Goal: Task Accomplishment & Management: Use online tool/utility

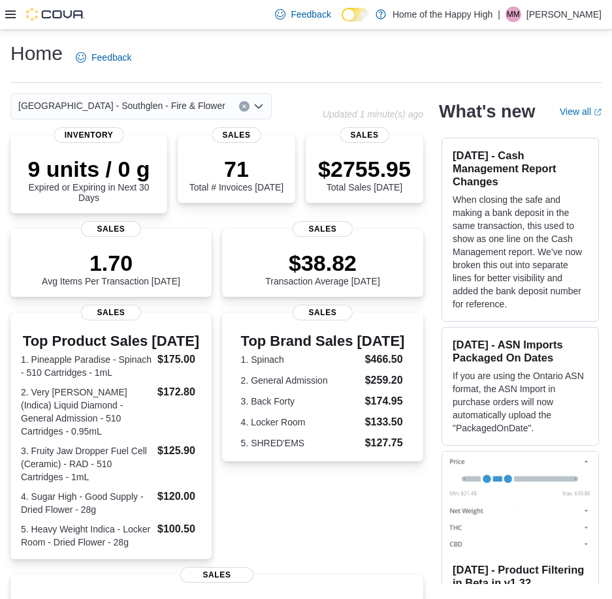
click at [8, 14] on icon at bounding box center [10, 14] width 10 height 8
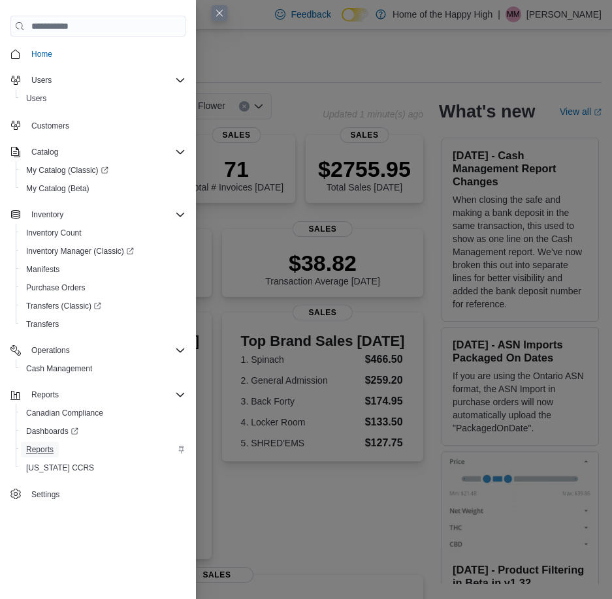
click at [51, 449] on span "Reports" at bounding box center [39, 450] width 27 height 10
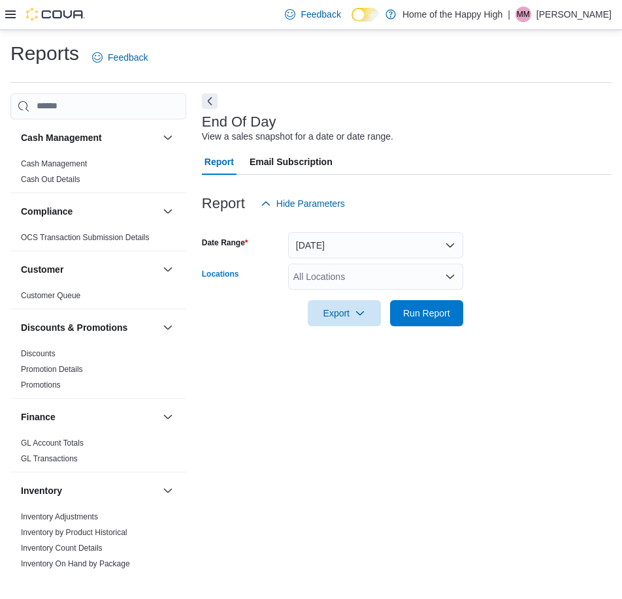
click at [364, 277] on div "All Locations" at bounding box center [375, 277] width 175 height 26
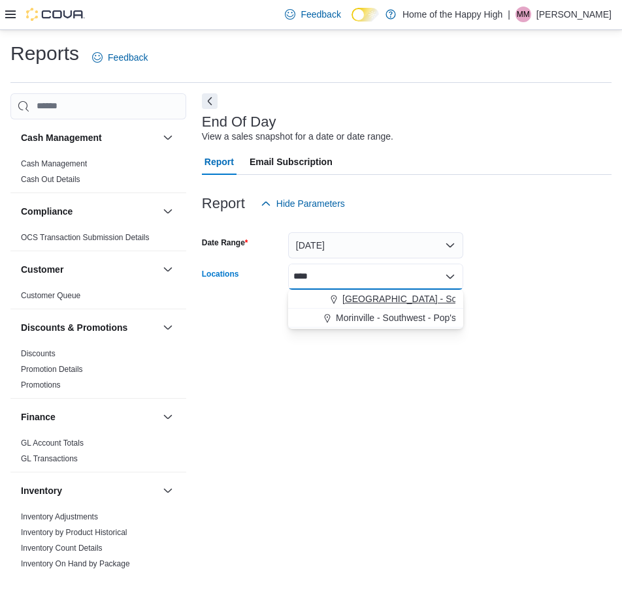
type input "****"
click at [388, 304] on span "[GEOGRAPHIC_DATA] - Southglen - Fire & Flower" at bounding box center [445, 299] width 207 height 13
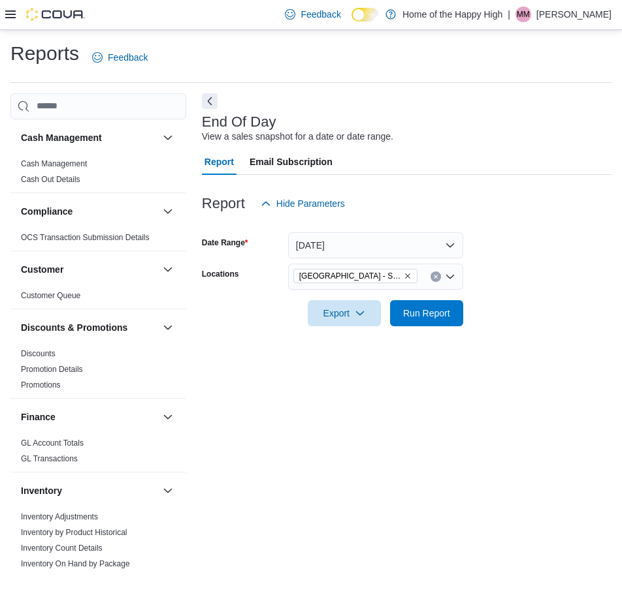
click at [503, 218] on div at bounding box center [406, 225] width 409 height 16
click at [348, 321] on span "Export" at bounding box center [343, 313] width 57 height 26
click at [346, 370] on span "Export to Pdf" at bounding box center [346, 365] width 59 height 10
click at [7, 14] on icon at bounding box center [10, 14] width 10 height 10
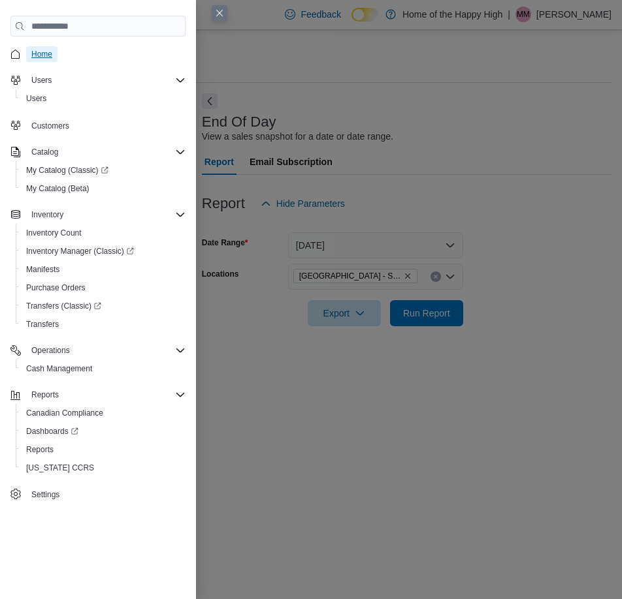
click at [52, 59] on link "Home" at bounding box center [41, 54] width 31 height 16
